Goal: Navigation & Orientation: Go to known website

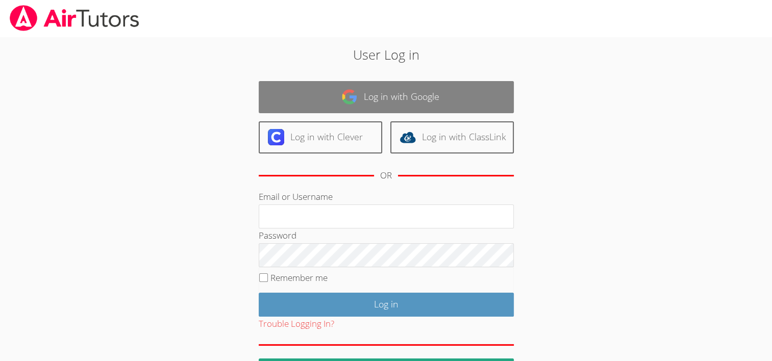
click at [352, 98] on img at bounding box center [349, 97] width 16 height 16
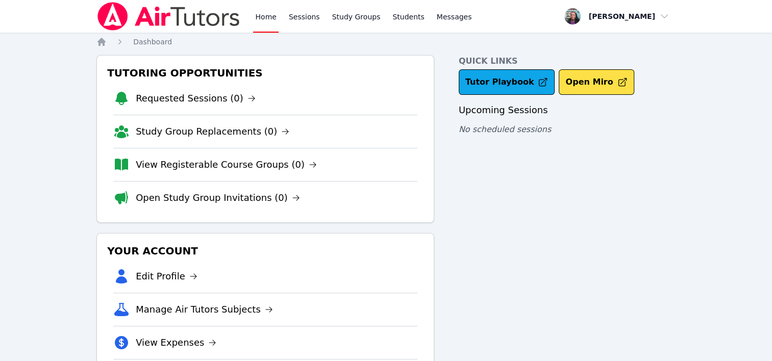
click at [509, 249] on div "Quick Links Tutor Playbook Open Miro Upcoming Sessions No scheduled sessions" at bounding box center [567, 228] width 217 height 346
